Goal: Download file/media

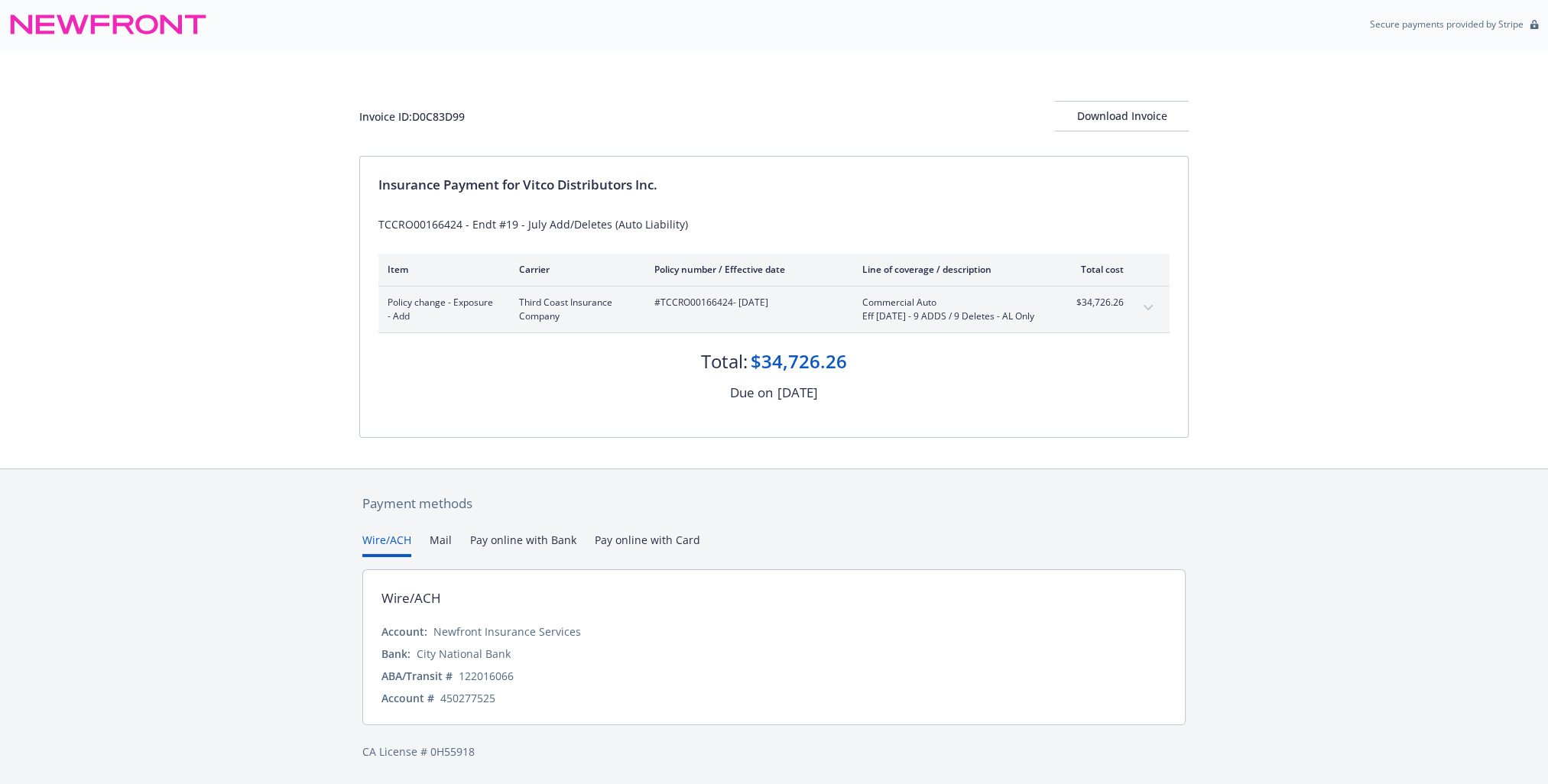
scroll to position [15, 0]
click at [1147, 305] on icon "expand content" at bounding box center [1147, 307] width 9 height 6
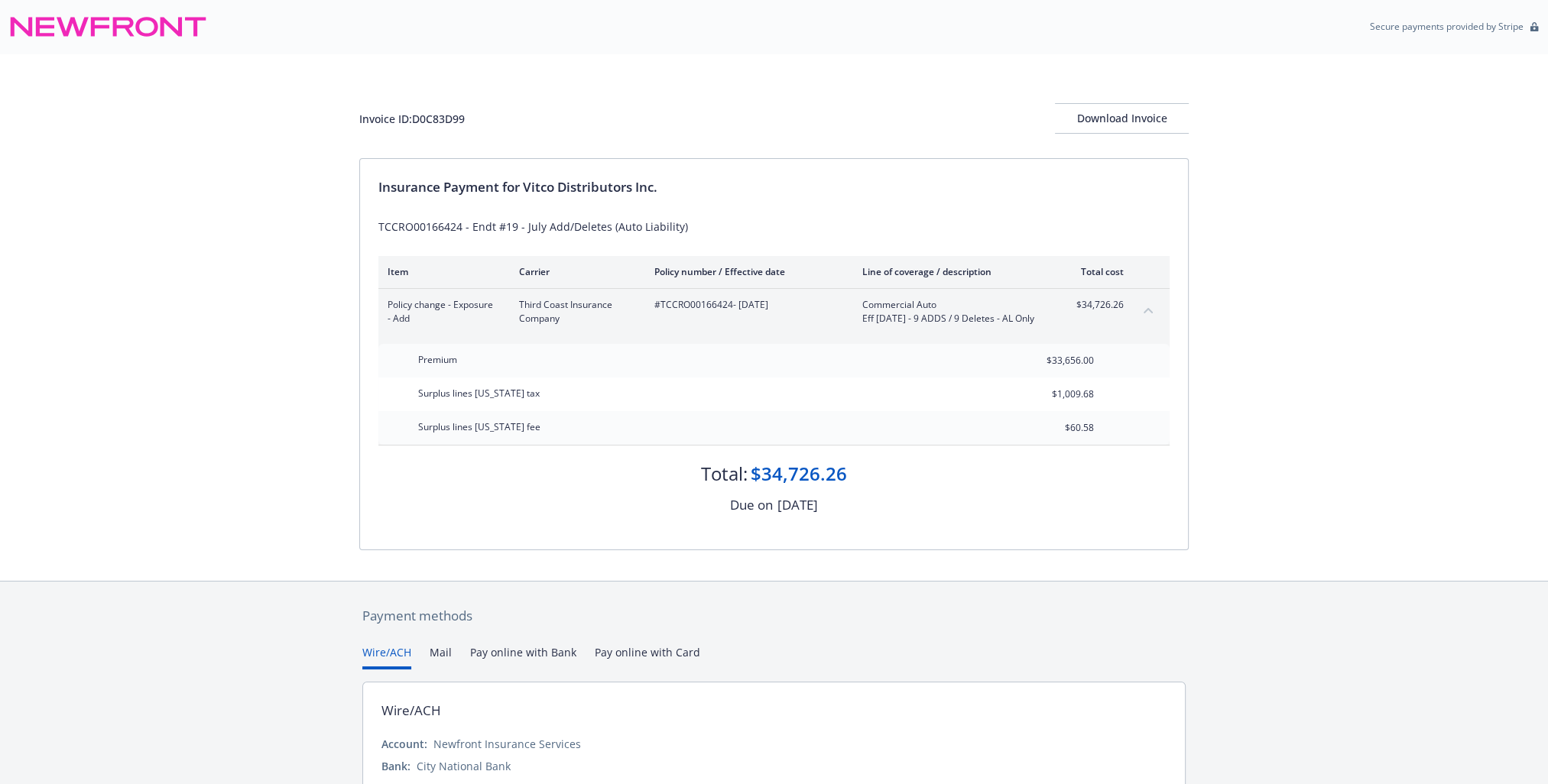
scroll to position [0, 0]
click at [1132, 120] on div "Download Invoice" at bounding box center [1121, 119] width 134 height 29
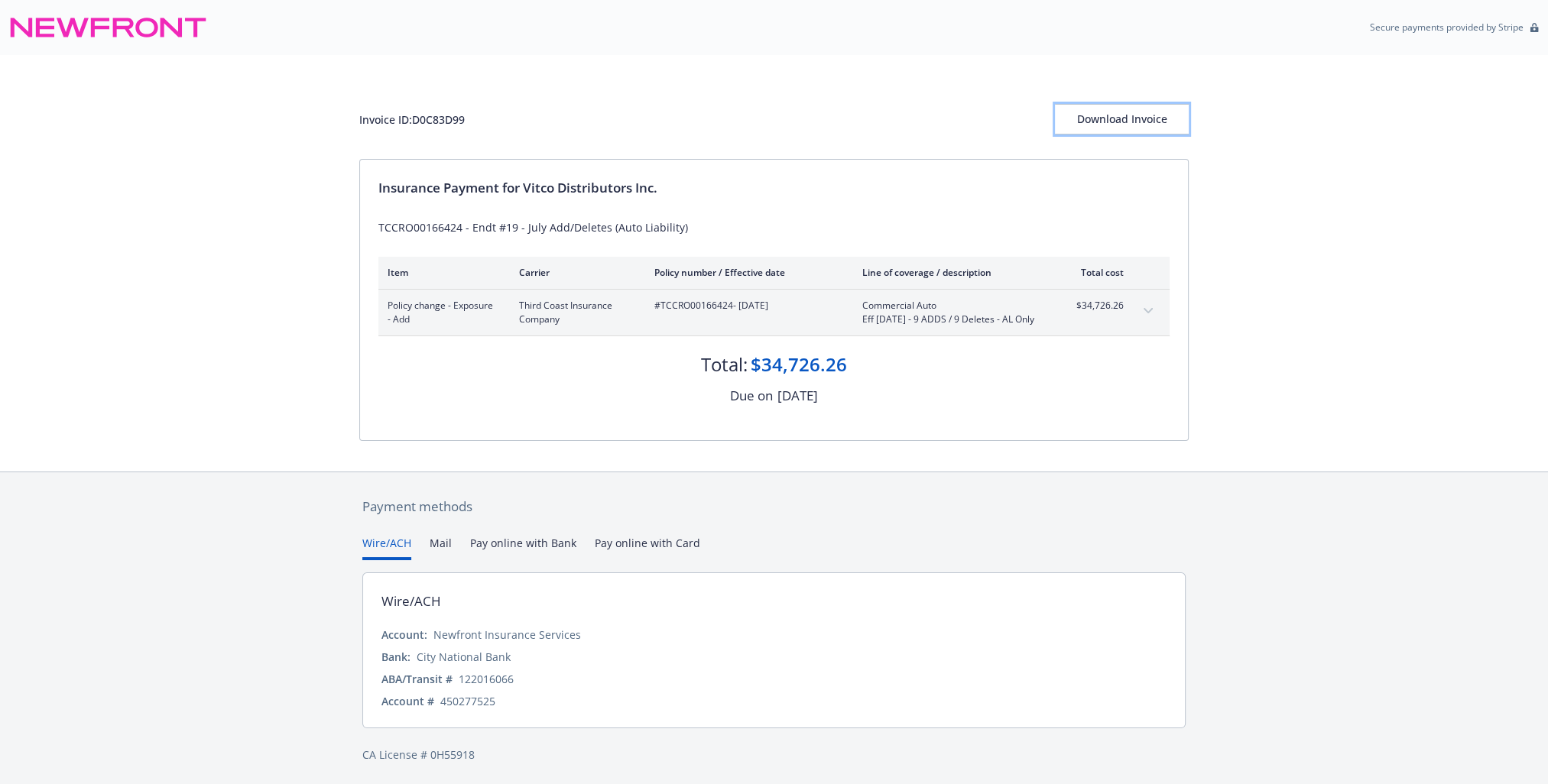
drag, startPoint x: 1104, startPoint y: 116, endPoint x: 96, endPoint y: 698, distance: 1164.0
click at [1105, 116] on div "Download Invoice" at bounding box center [1121, 119] width 134 height 29
